Goal: Information Seeking & Learning: Learn about a topic

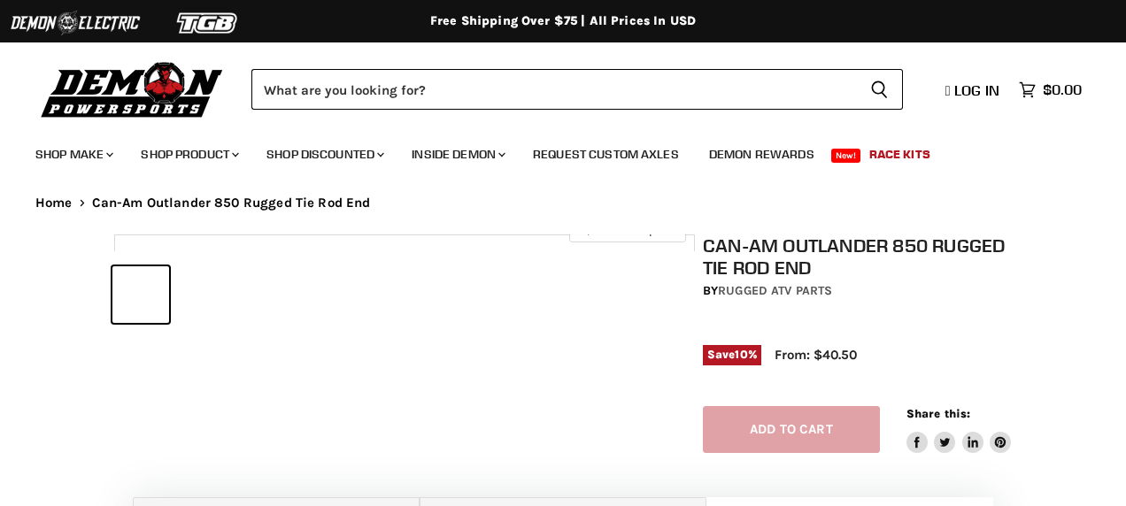
select select "******"
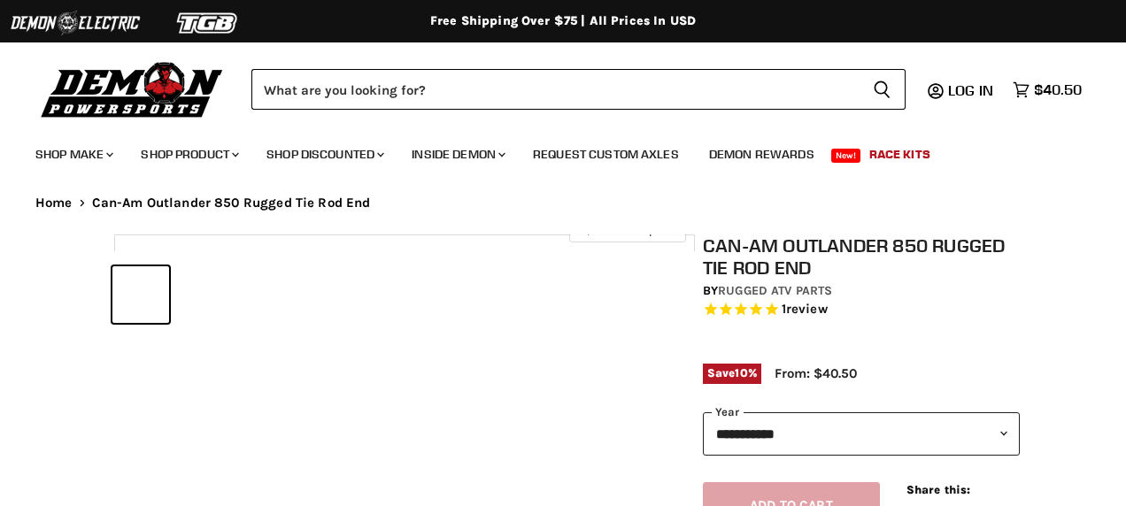
select select "******"
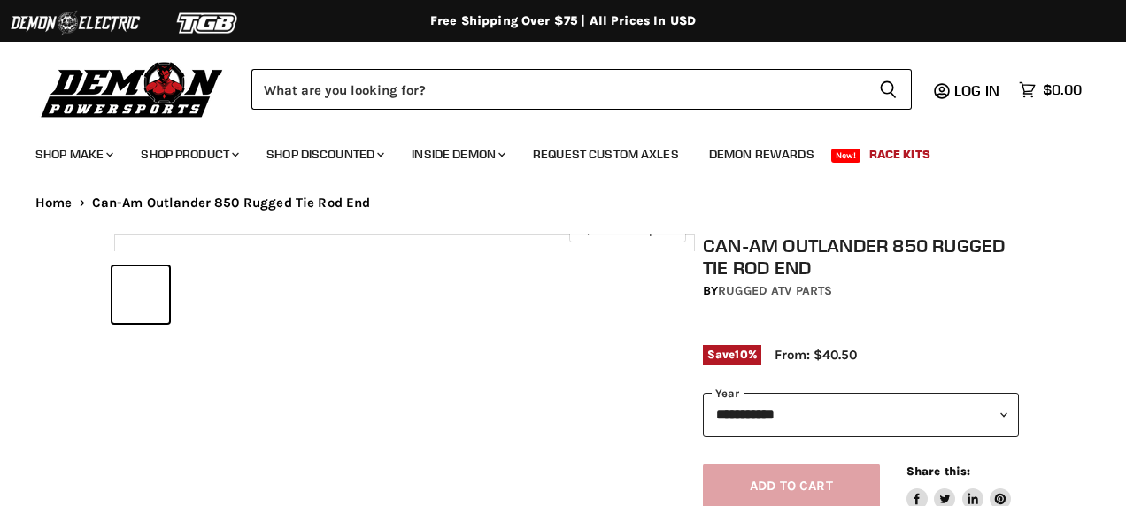
select select "******"
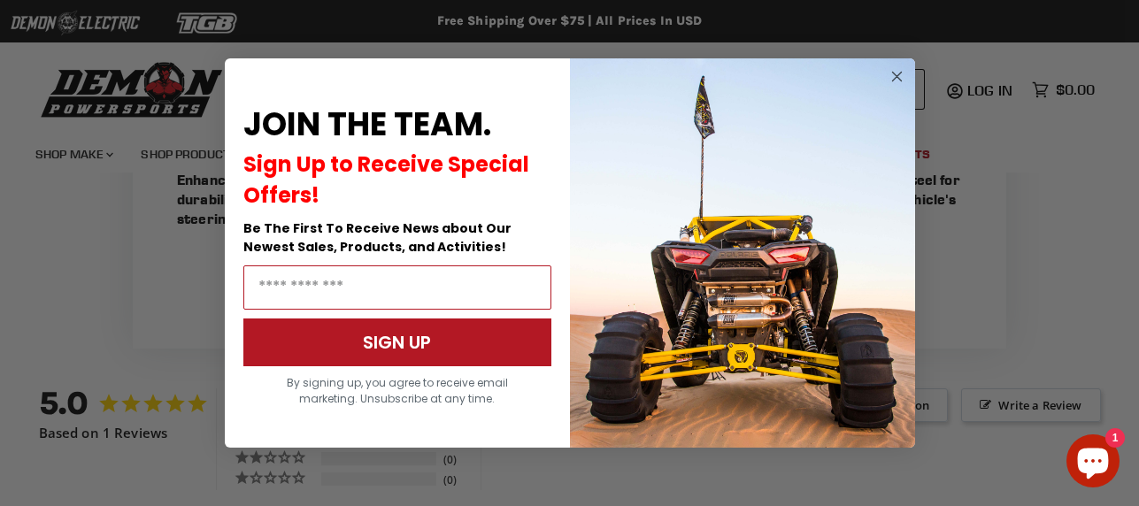
scroll to position [1013, 0]
